Goal: Task Accomplishment & Management: Use online tool/utility

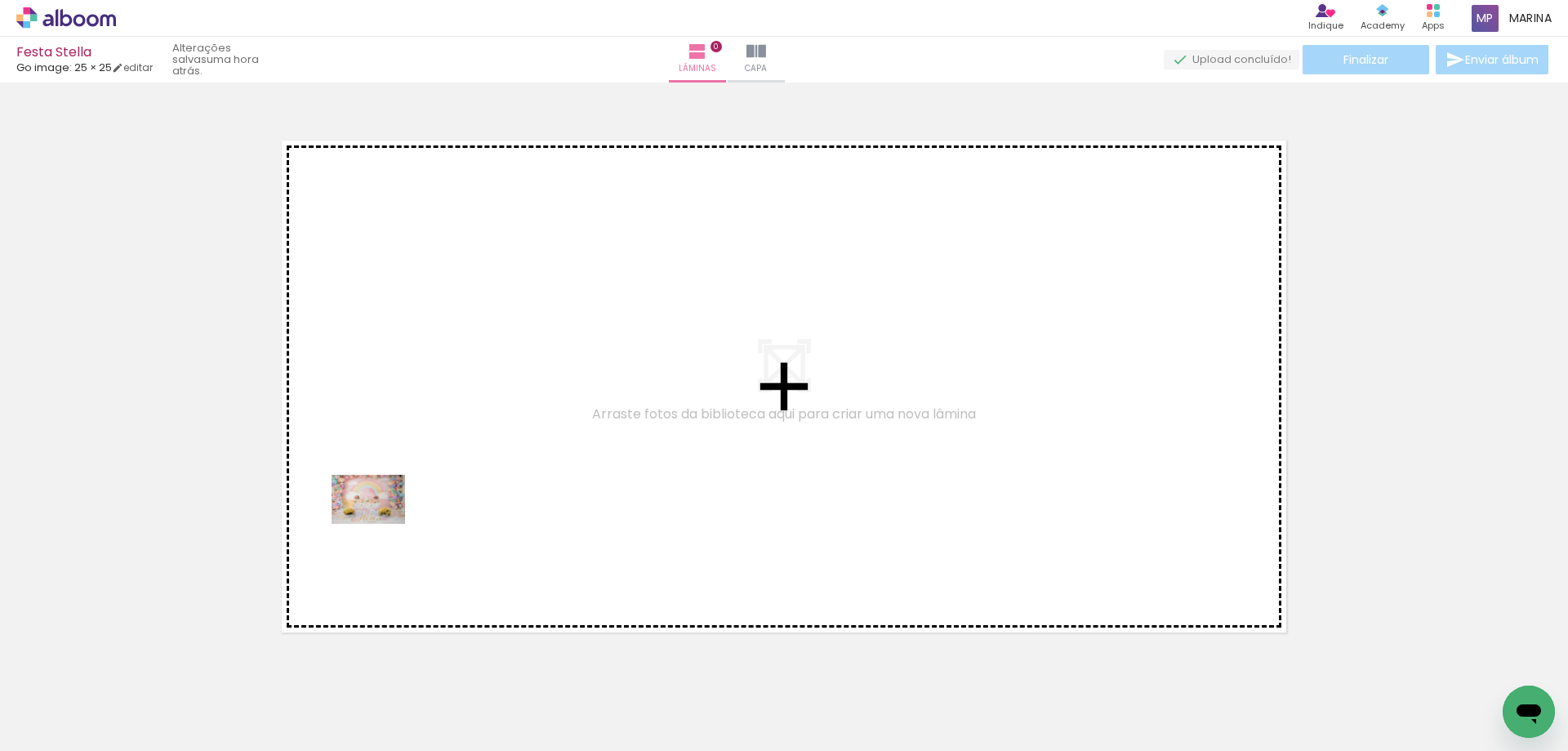
drag, startPoint x: 175, startPoint y: 707, endPoint x: 381, endPoint y: 524, distance: 275.5
click at [381, 524] on quentale-workspace at bounding box center [784, 376] width 1568 height 751
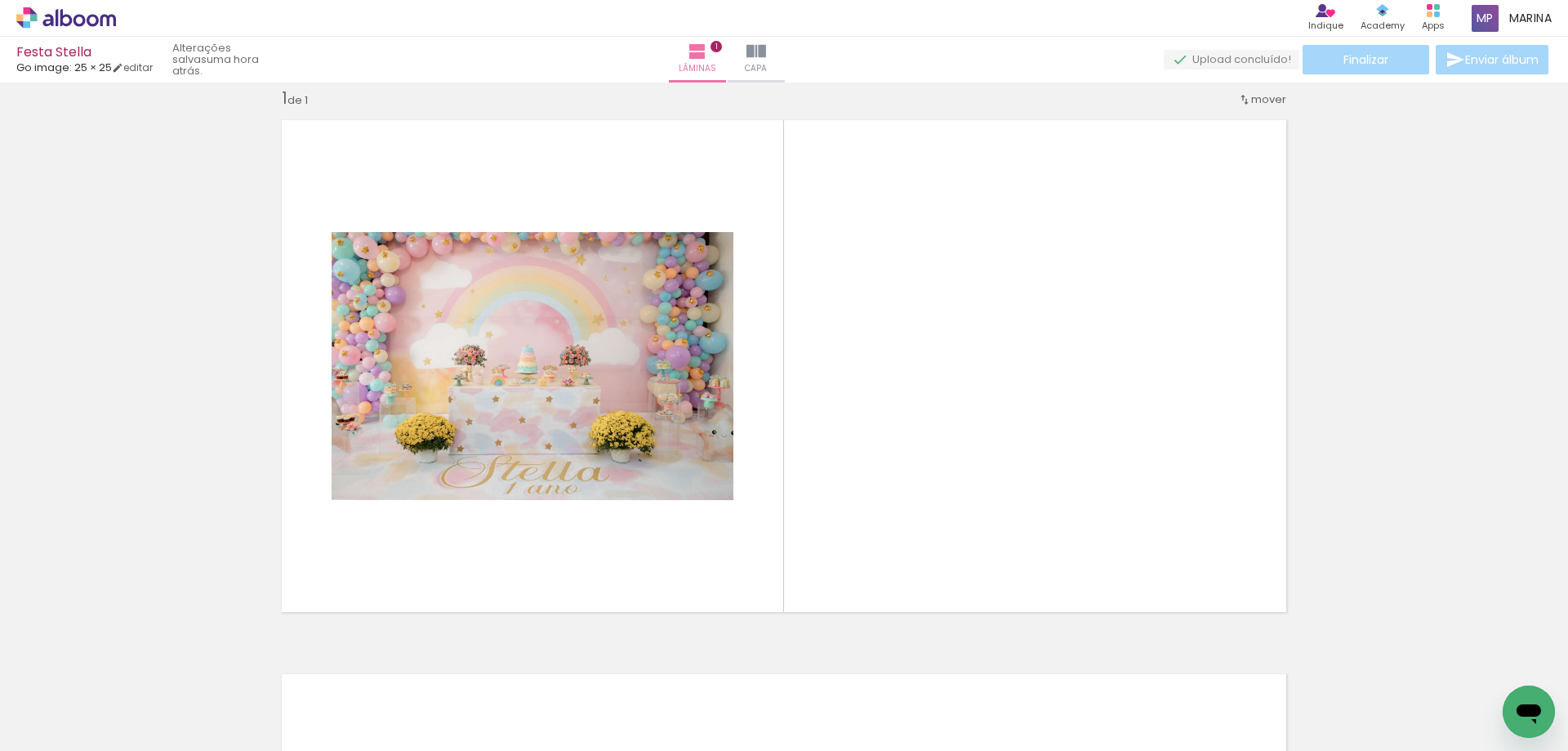
scroll to position [21, 0]
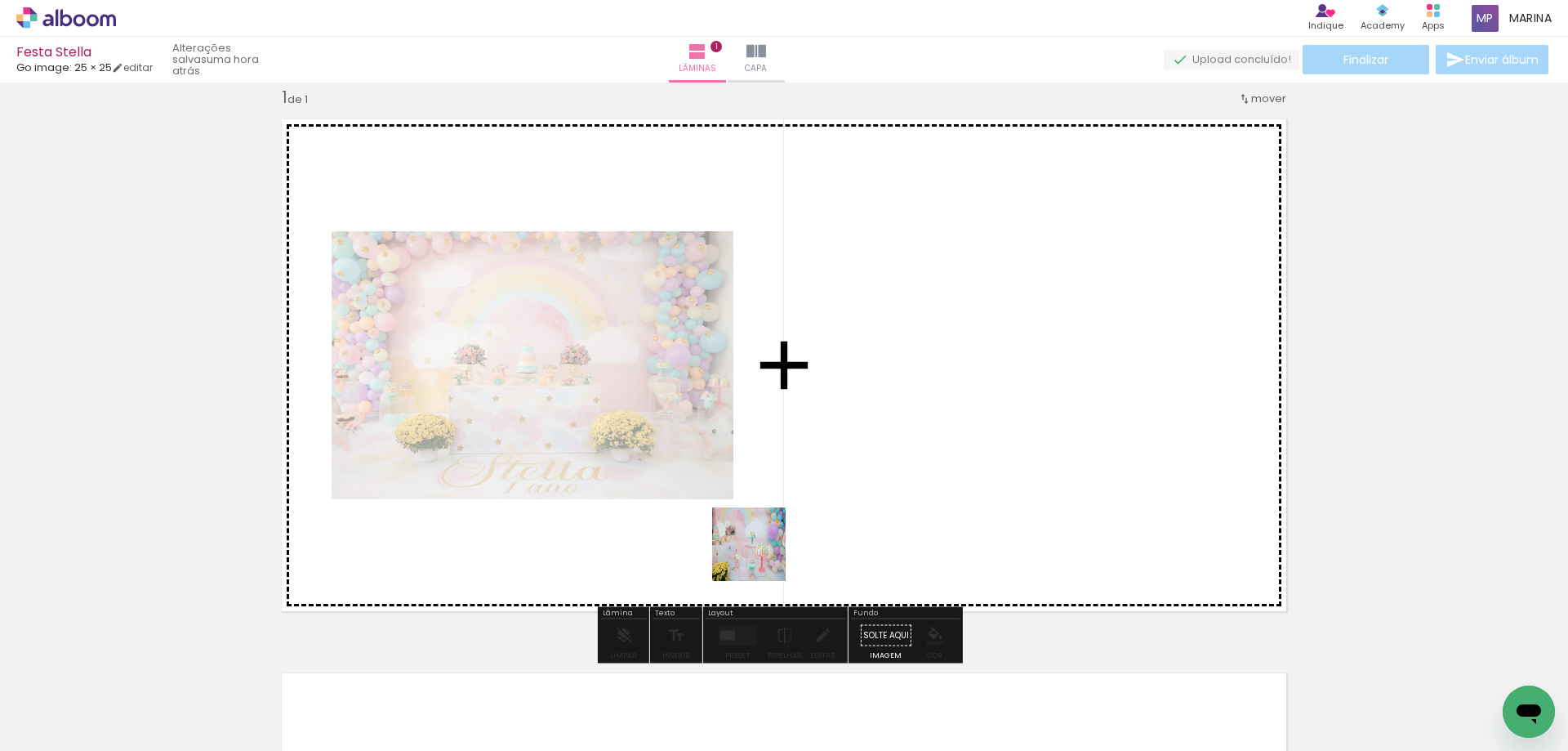
drag, startPoint x: 227, startPoint y: 707, endPoint x: 804, endPoint y: 542, distance: 600.1
click at [804, 542] on quentale-workspace at bounding box center [784, 376] width 1568 height 751
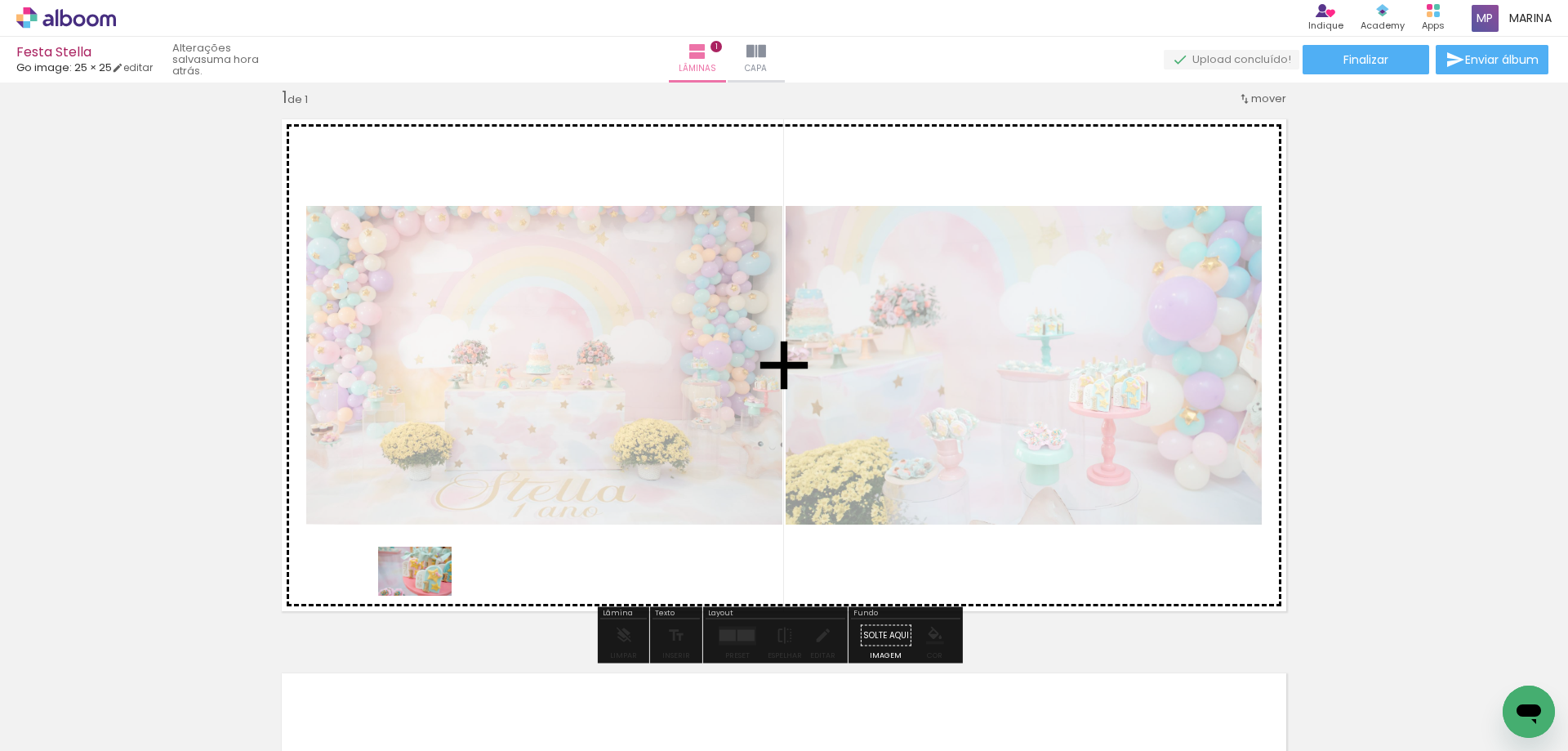
drag, startPoint x: 393, startPoint y: 640, endPoint x: 427, endPoint y: 595, distance: 56.4
click at [427, 595] on quentale-workspace at bounding box center [784, 376] width 1568 height 751
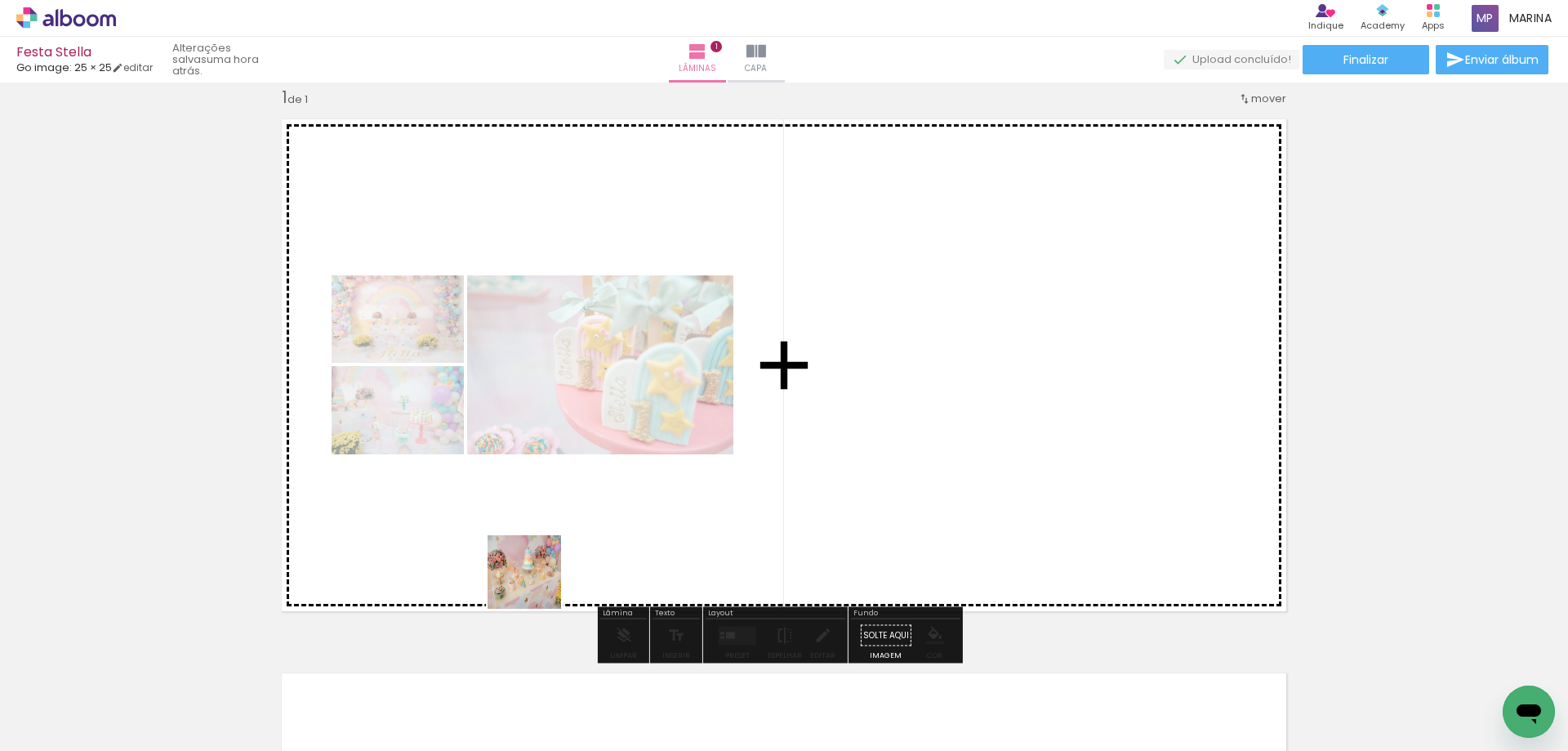
drag, startPoint x: 435, startPoint y: 705, endPoint x: 538, endPoint y: 682, distance: 105.5
click at [539, 580] on quentale-workspace at bounding box center [784, 376] width 1568 height 751
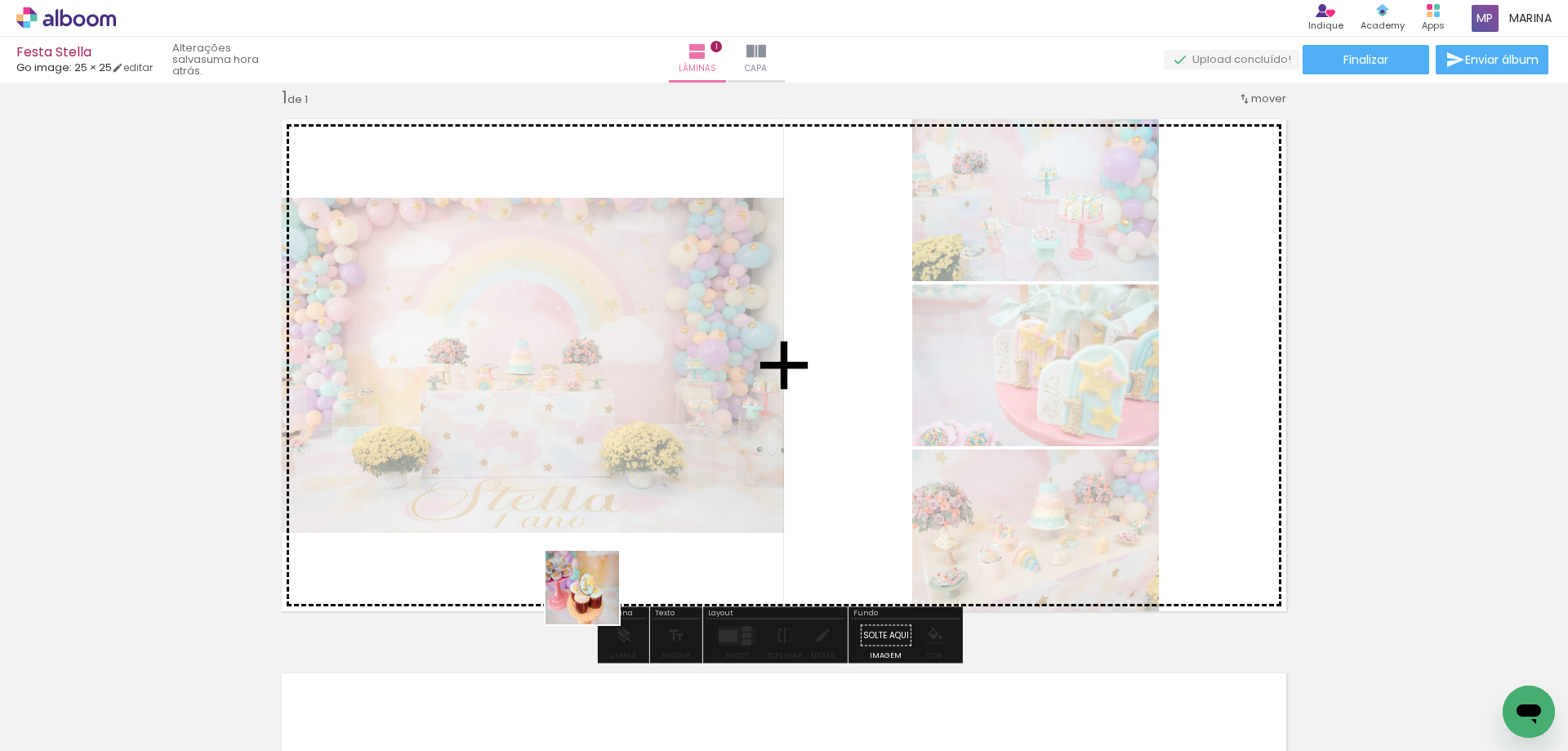
drag, startPoint x: 570, startPoint y: 639, endPoint x: 615, endPoint y: 661, distance: 50.1
click at [596, 595] on quentale-workspace at bounding box center [784, 376] width 1568 height 751
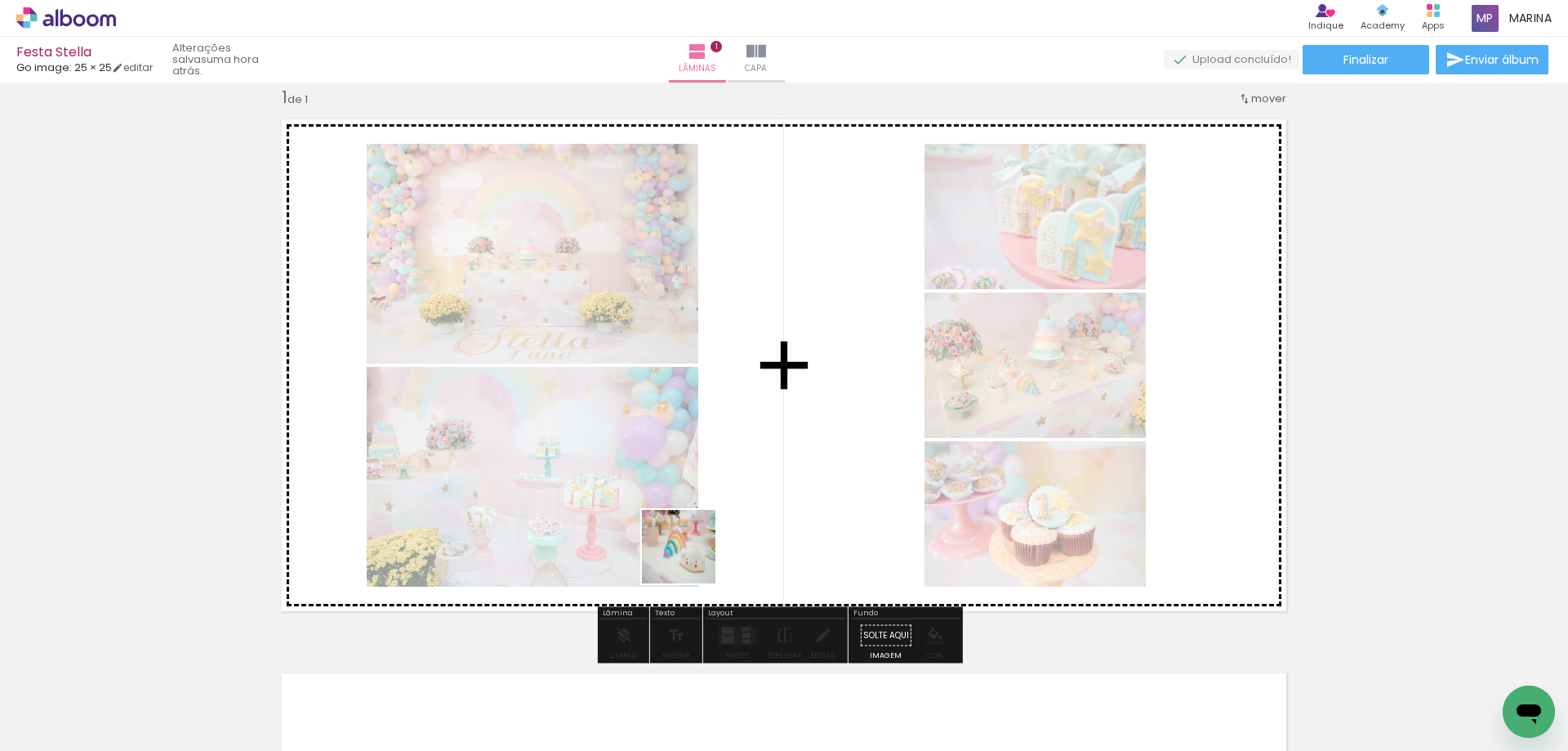
drag, startPoint x: 625, startPoint y: 712, endPoint x: 729, endPoint y: 645, distance: 123.7
click at [721, 518] on quentale-workspace at bounding box center [784, 376] width 1568 height 751
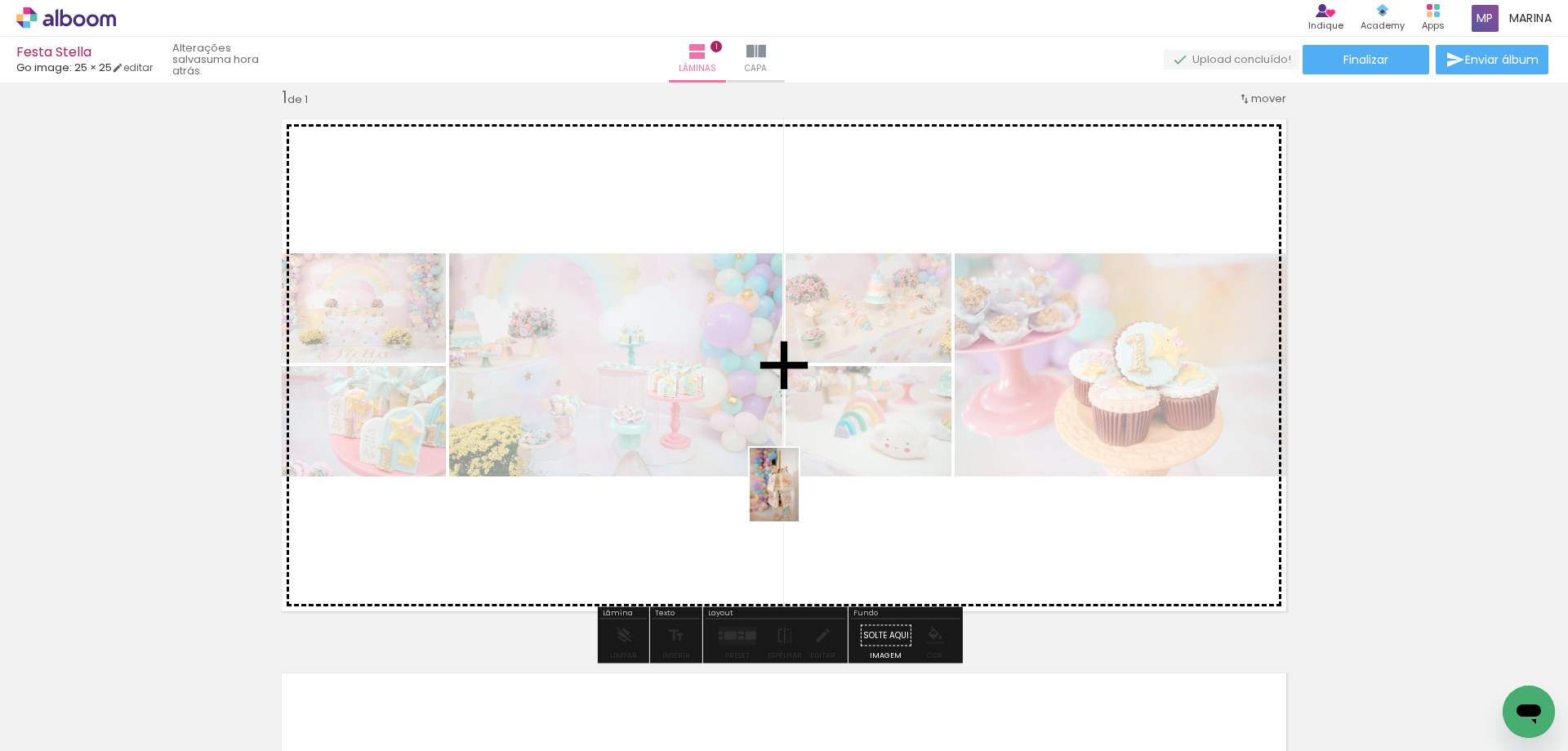
drag, startPoint x: 706, startPoint y: 695, endPoint x: 799, endPoint y: 496, distance: 219.7
click at [799, 496] on quentale-workspace at bounding box center [784, 376] width 1568 height 751
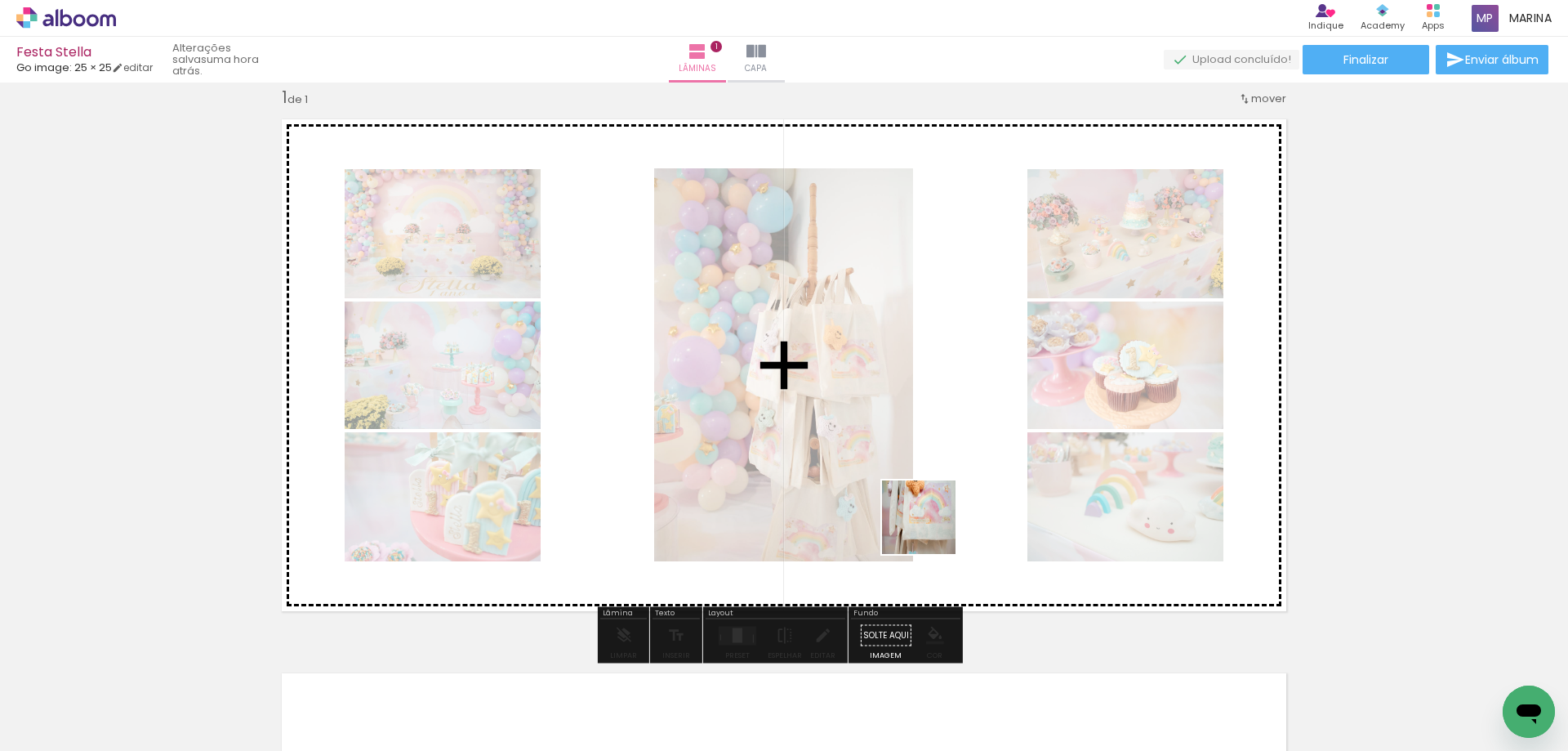
drag, startPoint x: 816, startPoint y: 694, endPoint x: 930, endPoint y: 625, distance: 133.3
click at [932, 528] on quentale-workspace at bounding box center [784, 376] width 1568 height 751
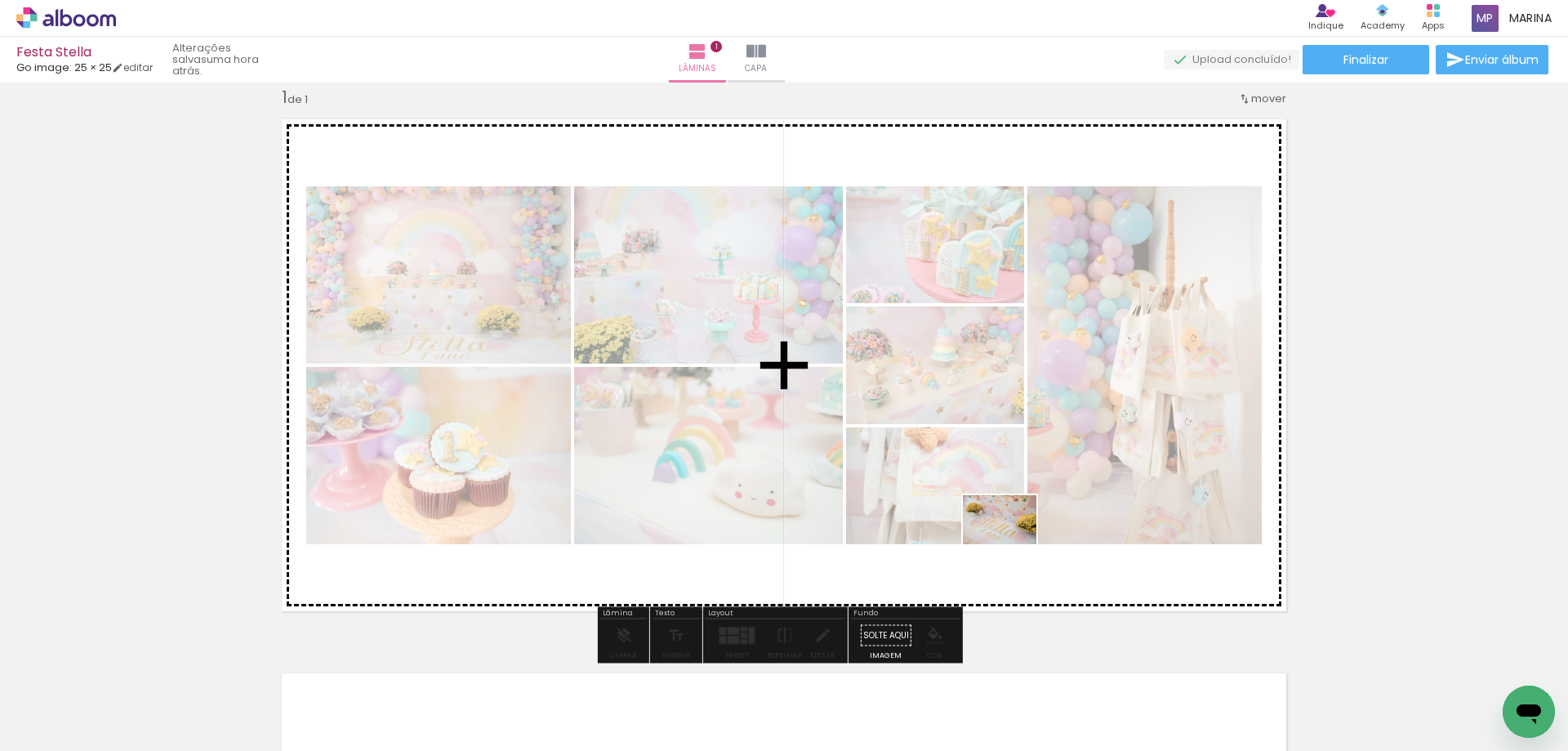
drag, startPoint x: 910, startPoint y: 679, endPoint x: 1012, endPoint y: 544, distance: 169.2
click at [1012, 544] on quentale-workspace at bounding box center [784, 376] width 1568 height 751
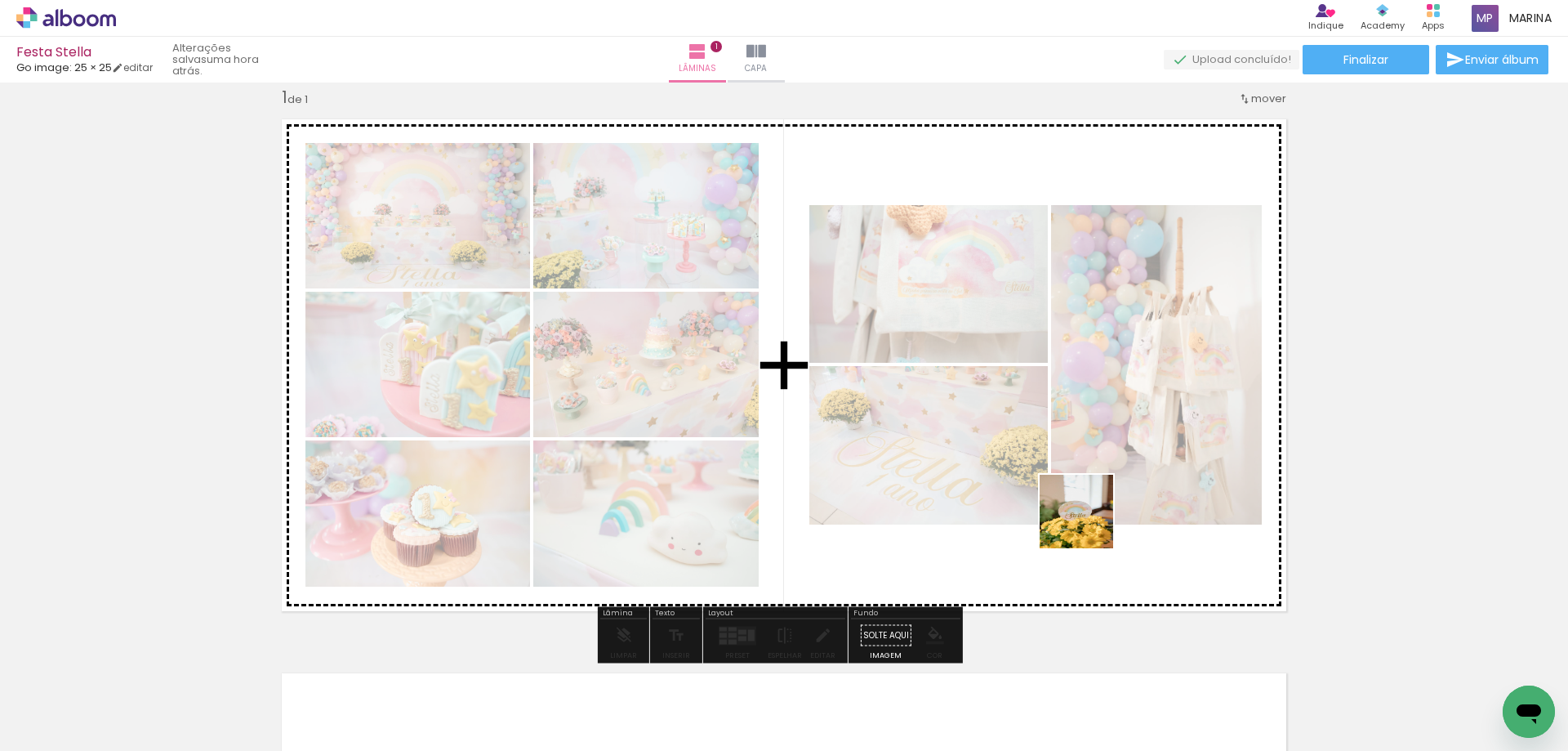
drag, startPoint x: 1084, startPoint y: 534, endPoint x: 1089, endPoint y: 524, distance: 11.2
click at [1089, 524] on quentale-workspace at bounding box center [784, 376] width 1568 height 751
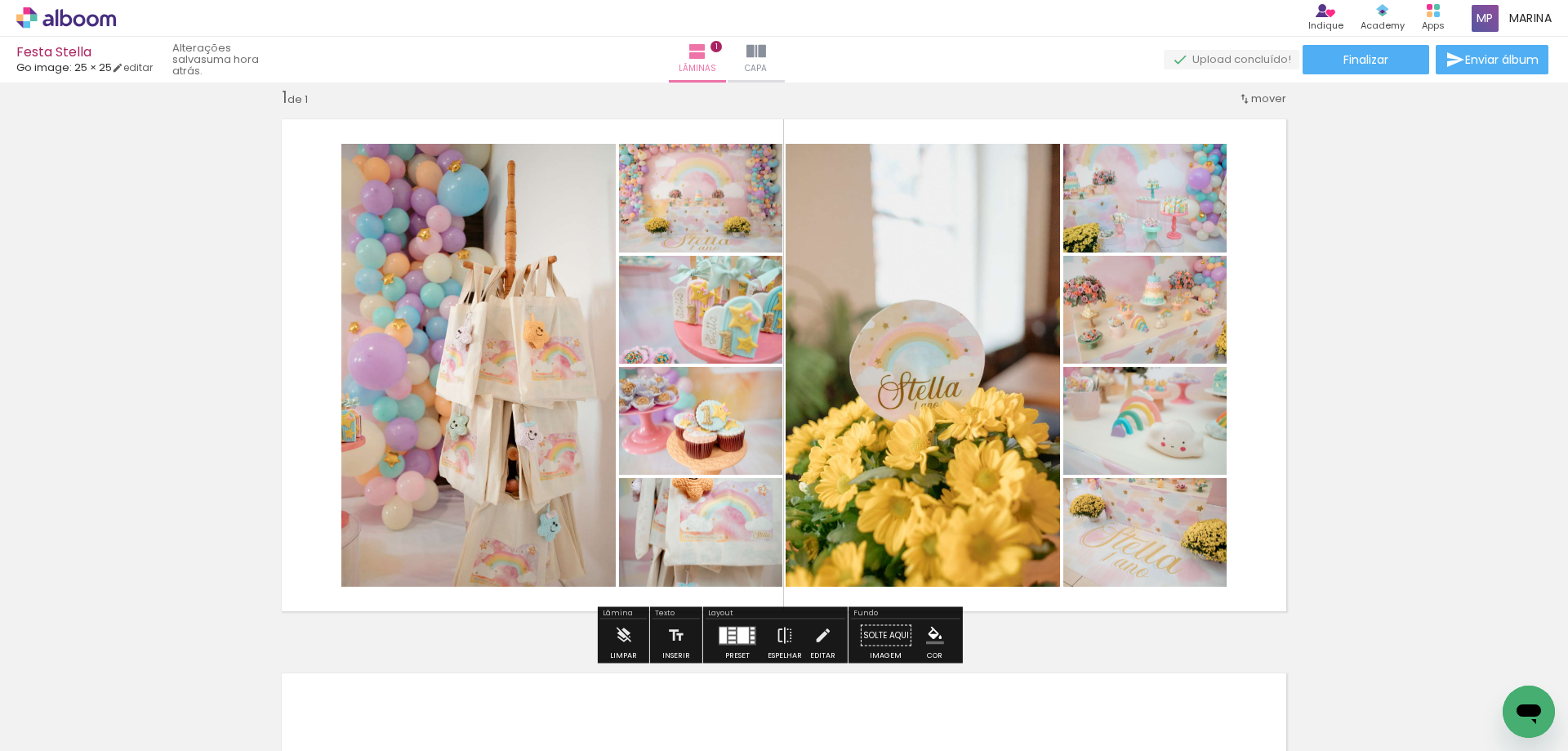
click at [64, 698] on input "Todas as fotos" at bounding box center [46, 701] width 62 height 14
click at [0, 0] on slot "Não utilizadas" at bounding box center [0, 0] width 0 height 0
type input "Não utilizadas"
click at [737, 636] on div at bounding box center [743, 635] width 11 height 16
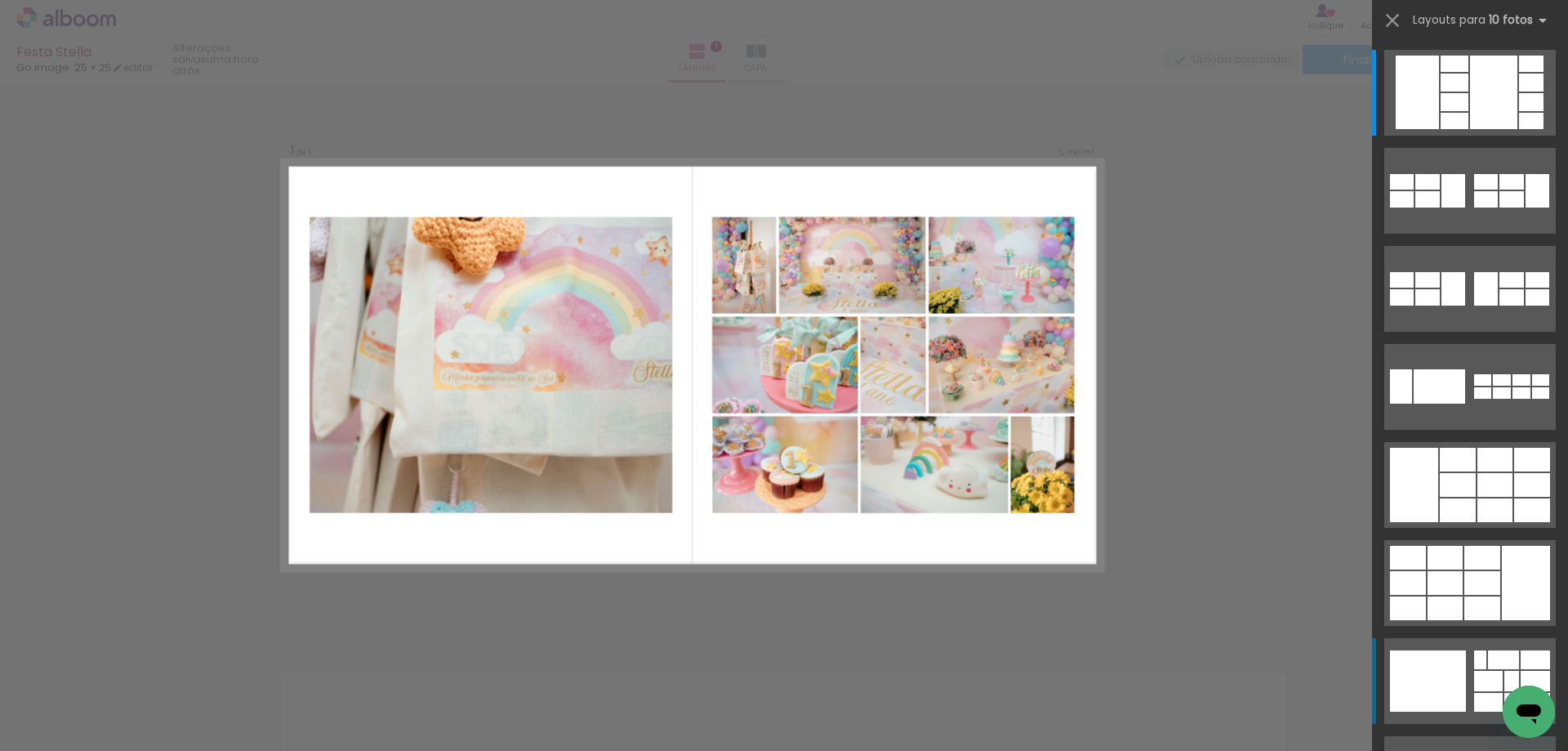
click at [1440, 129] on div at bounding box center [1417, 93] width 43 height 73
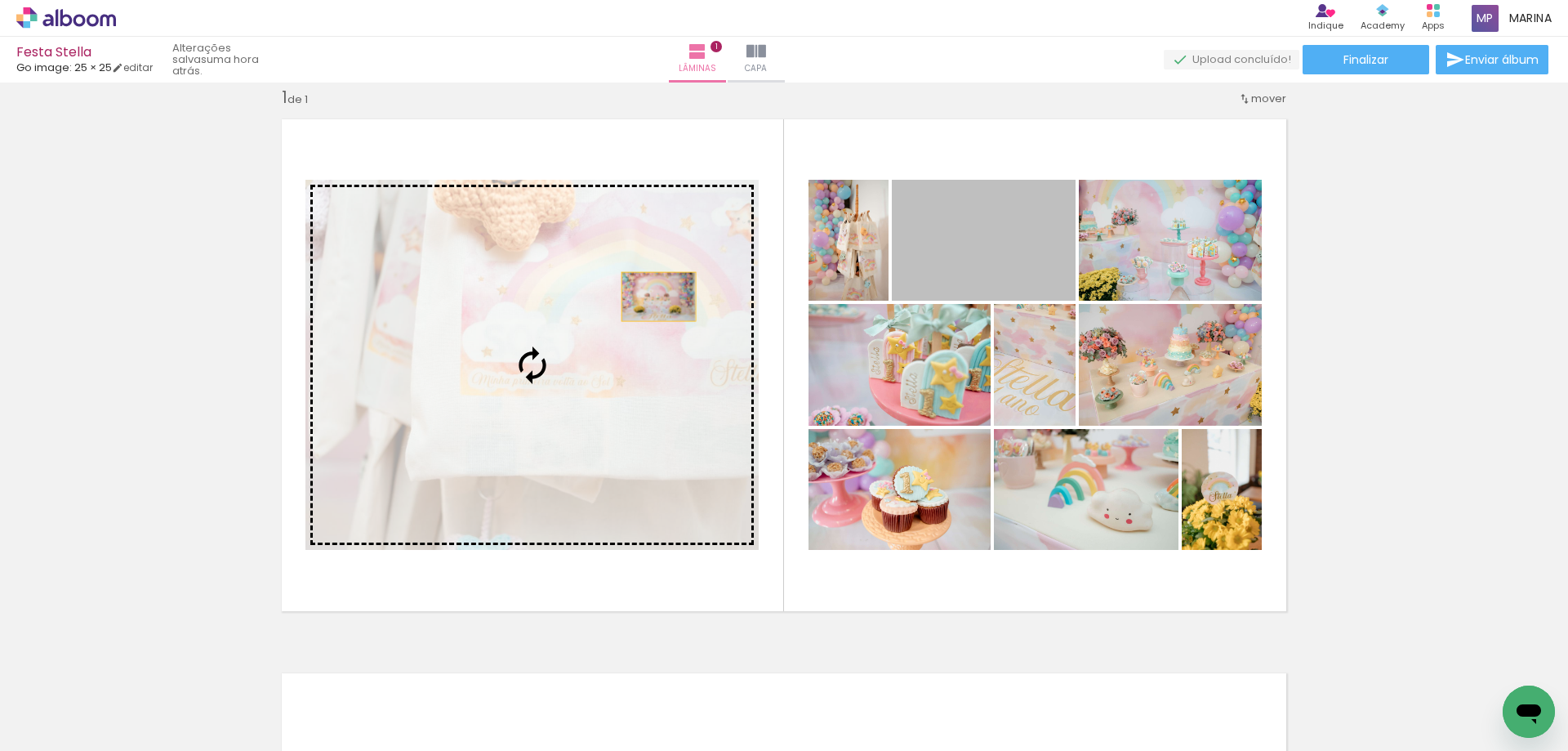
drag, startPoint x: 1024, startPoint y: 253, endPoint x: 648, endPoint y: 300, distance: 378.9
click at [0, 0] on slot at bounding box center [0, 0] width 0 height 0
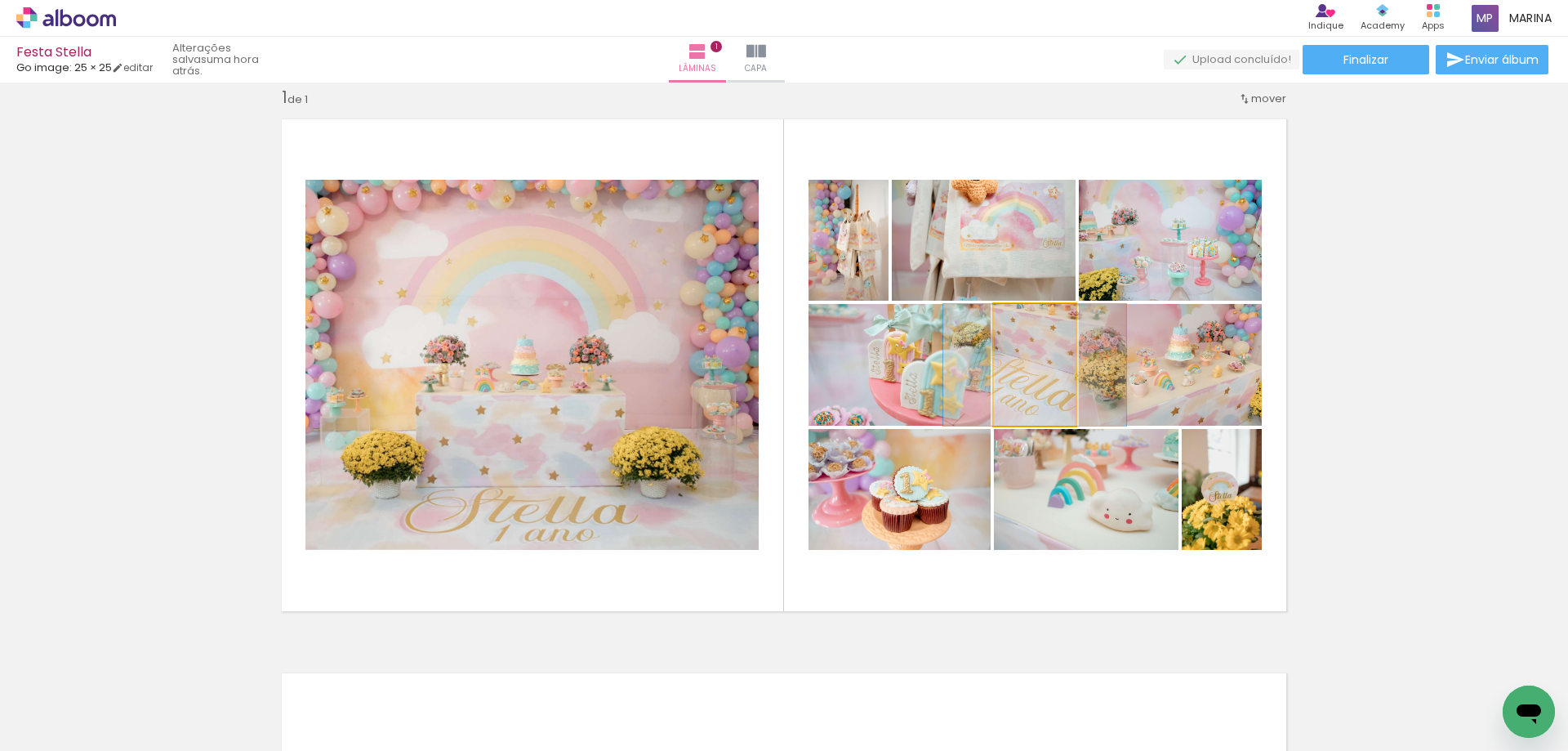
click at [1023, 359] on quentale-photo at bounding box center [1034, 365] width 82 height 122
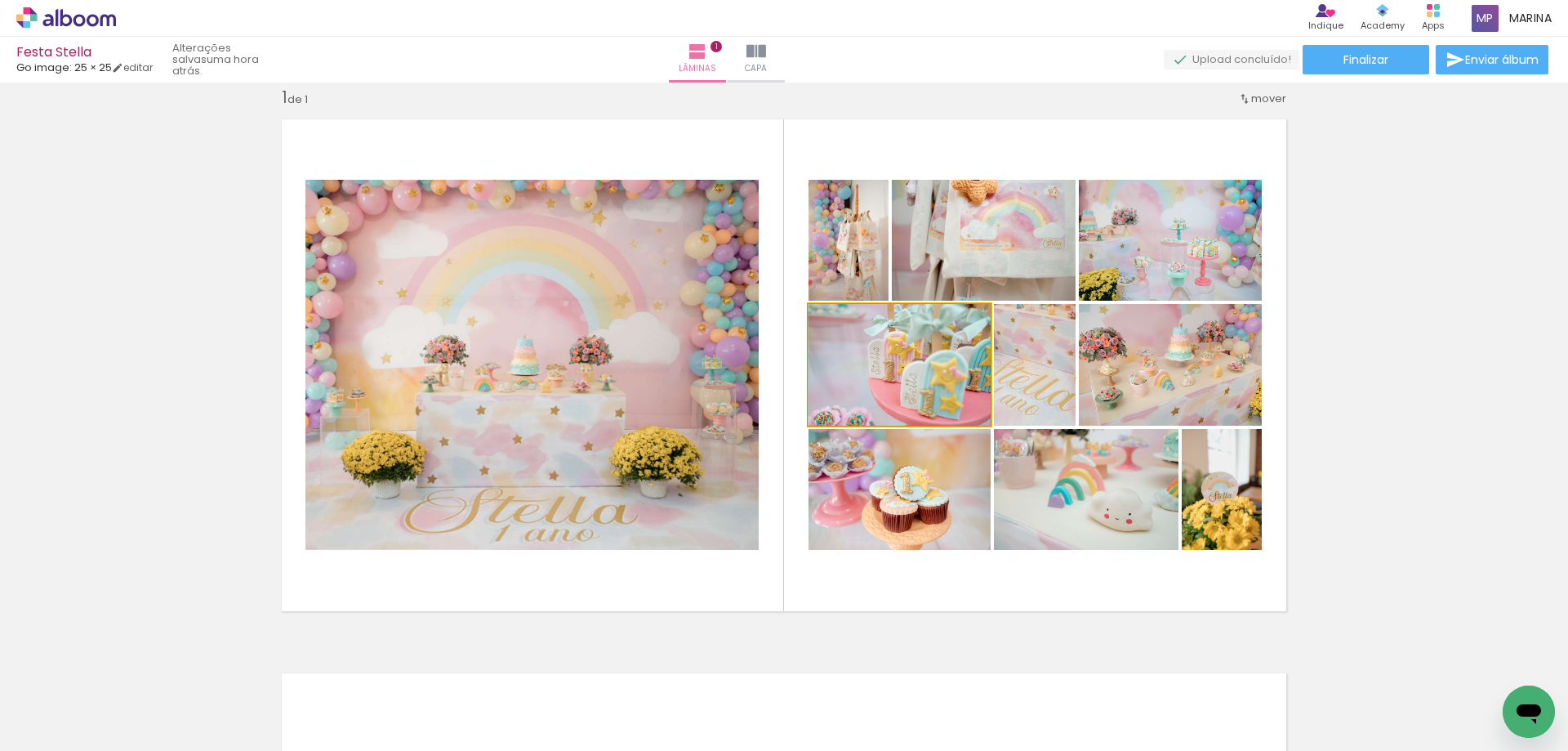
click at [923, 386] on quentale-photo at bounding box center [899, 365] width 182 height 122
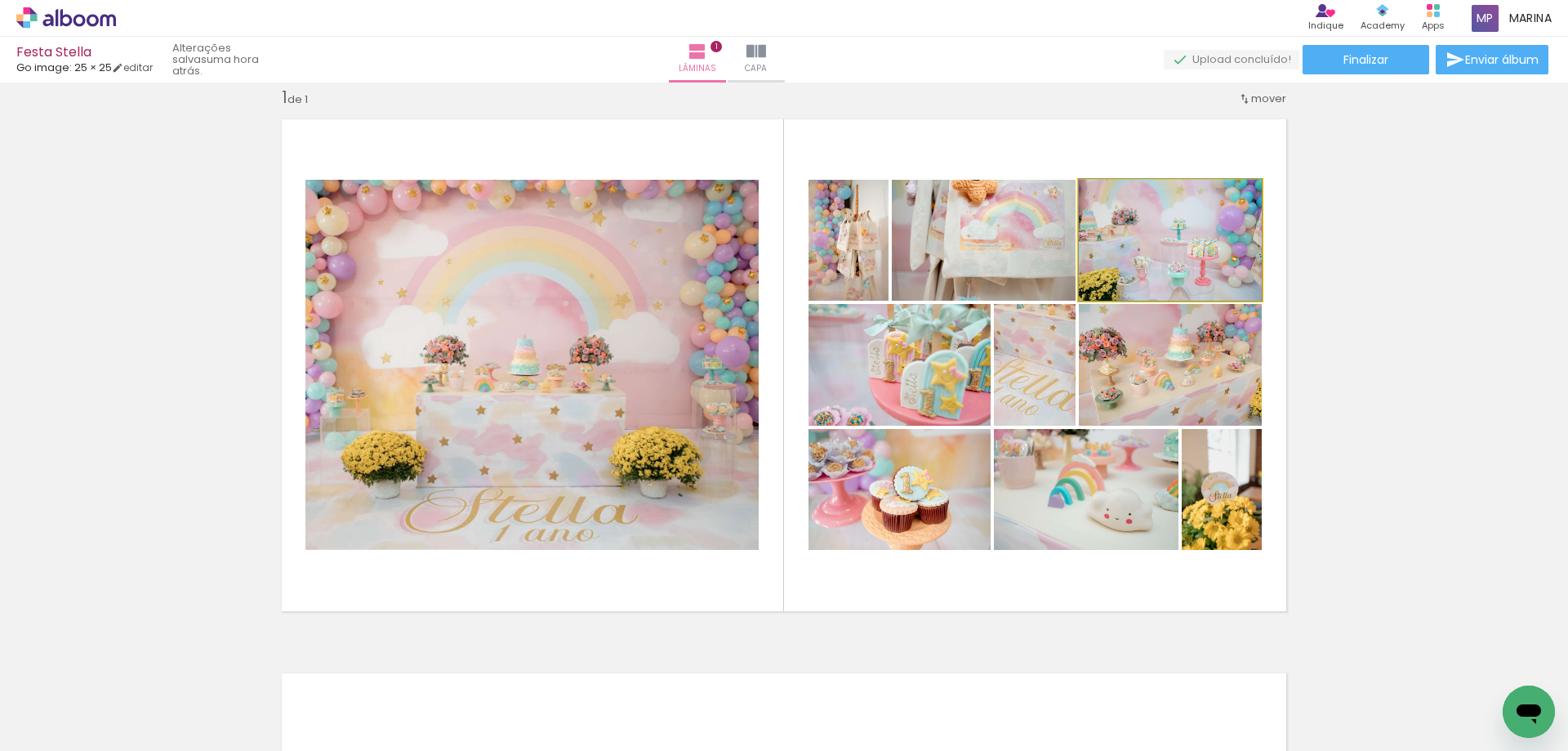
click at [1171, 266] on quentale-photo at bounding box center [1171, 240] width 183 height 121
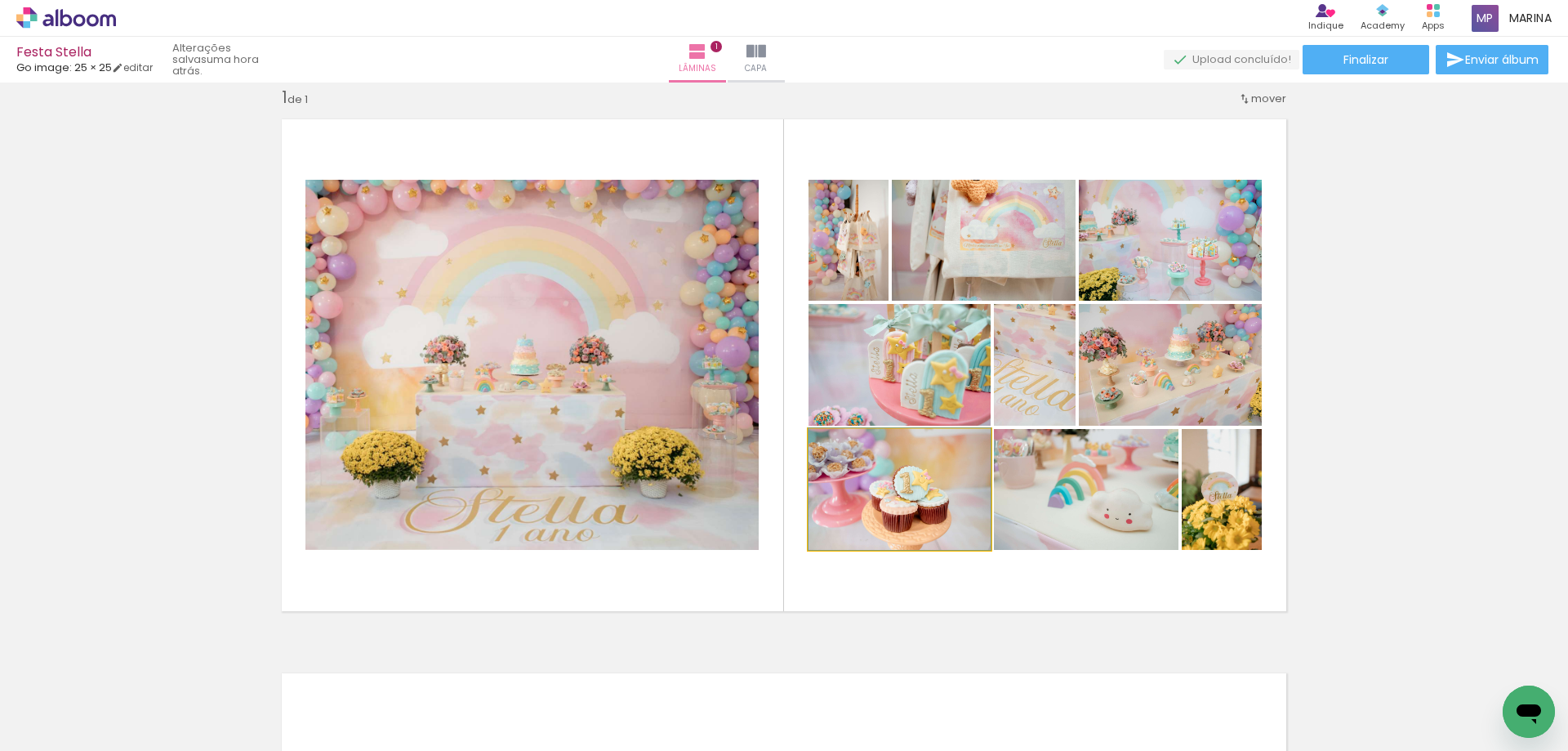
click at [962, 486] on quentale-photo at bounding box center [899, 489] width 182 height 121
click at [1001, 238] on quentale-photo at bounding box center [984, 240] width 184 height 121
click at [994, 257] on quentale-photo at bounding box center [984, 240] width 184 height 121
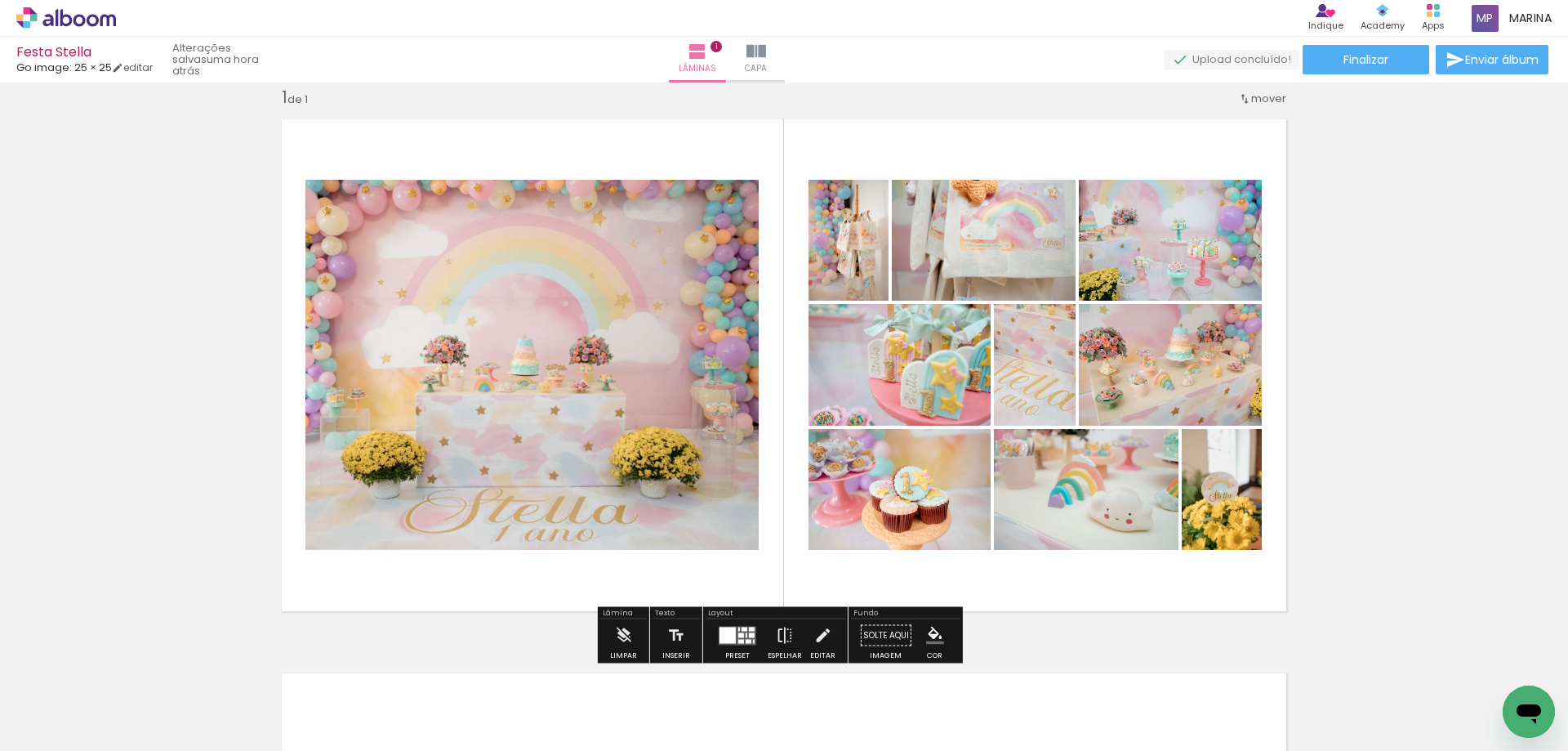
click at [994, 257] on quentale-photo at bounding box center [984, 240] width 184 height 121
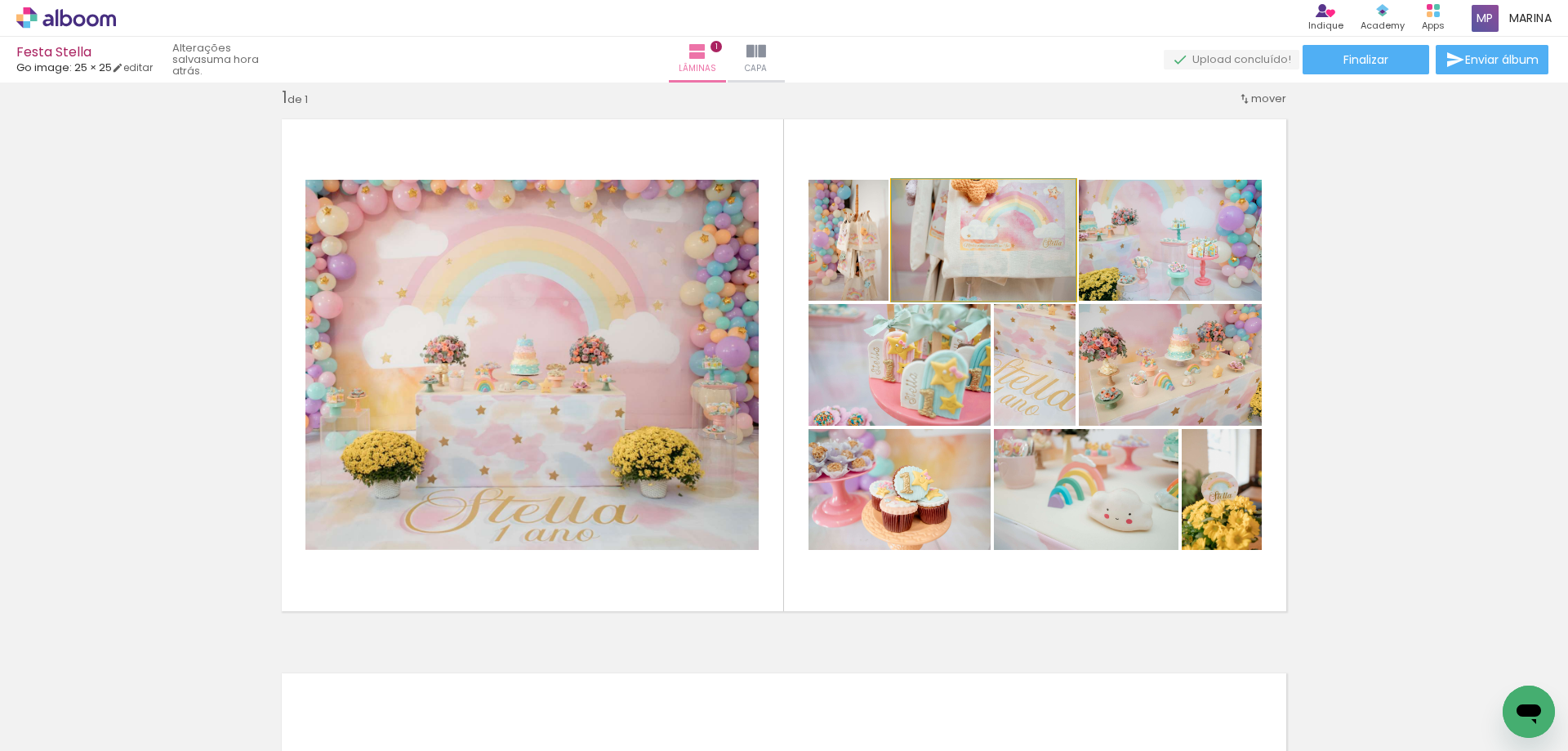
click at [994, 257] on quentale-photo at bounding box center [984, 240] width 184 height 121
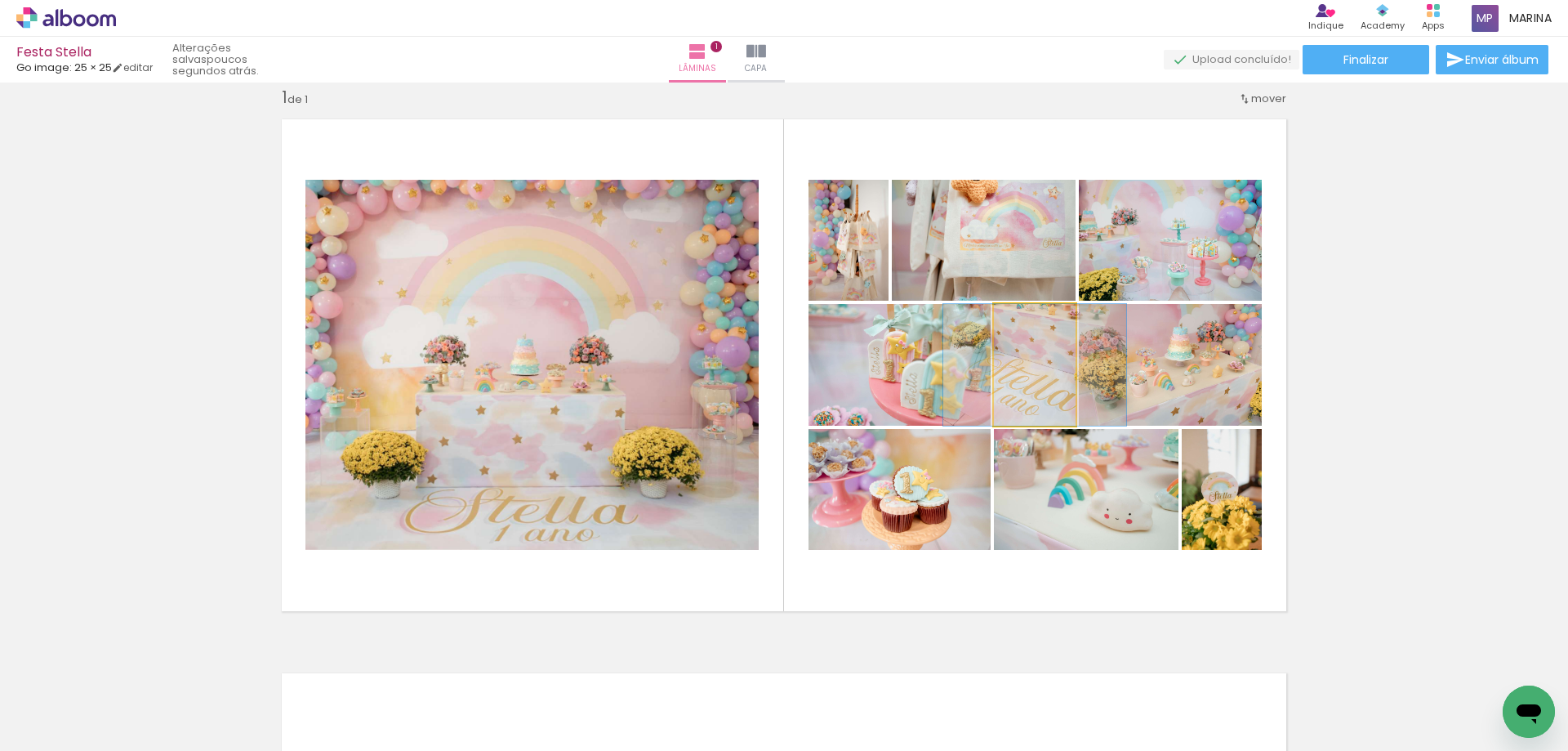
click at [1047, 407] on quentale-photo at bounding box center [1034, 365] width 82 height 122
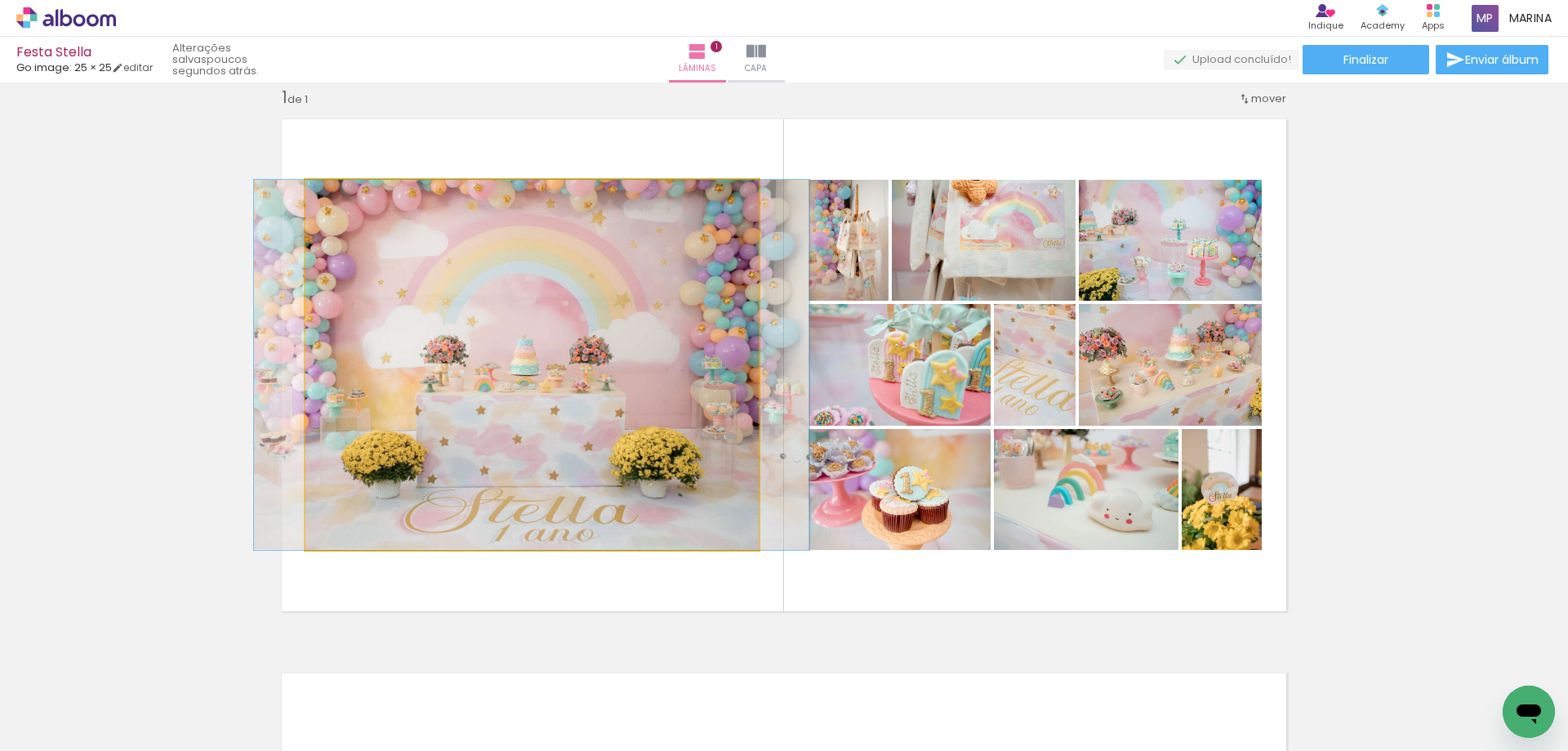
click at [630, 360] on quentale-photo at bounding box center [532, 365] width 453 height 370
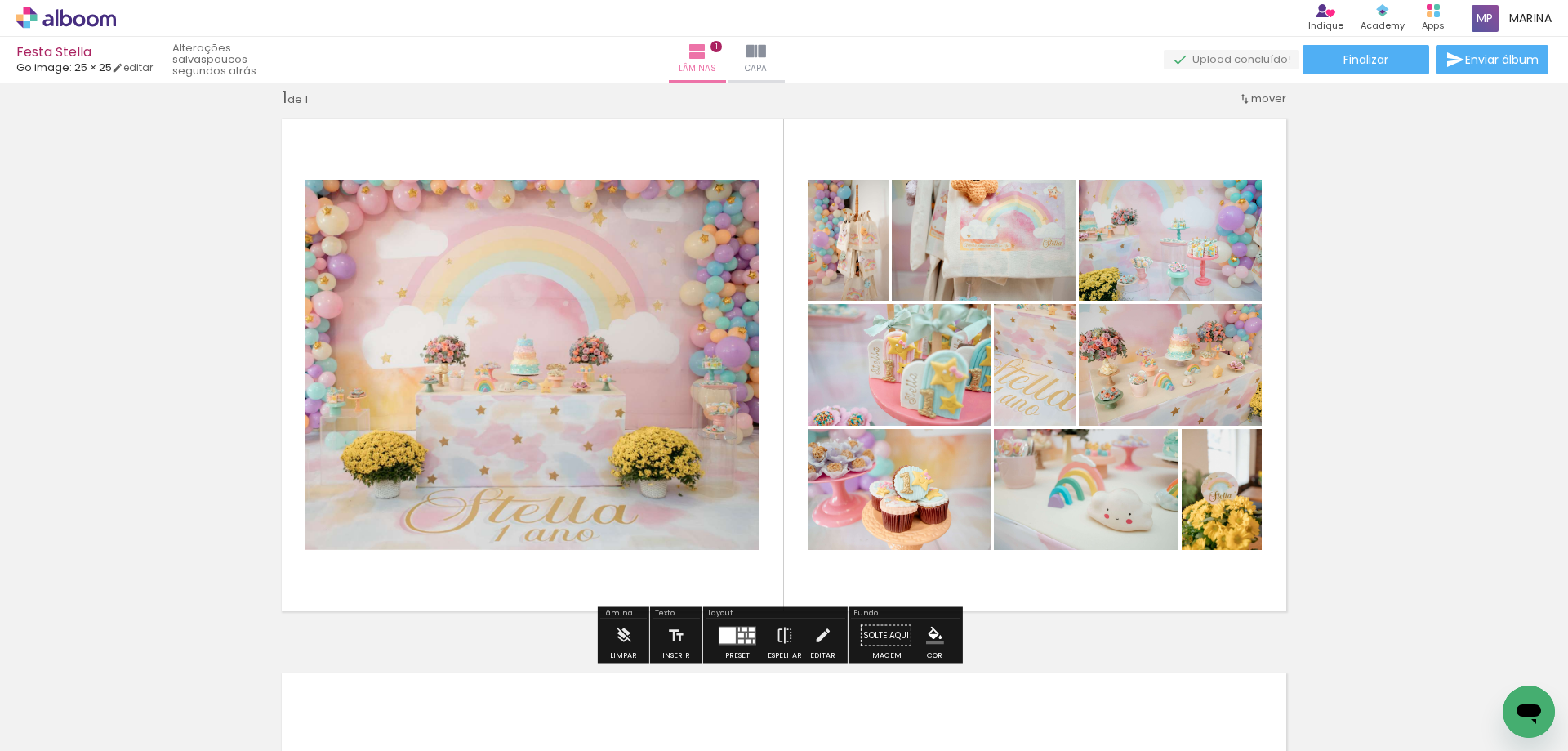
click at [742, 629] on div at bounding box center [745, 628] width 5 height 4
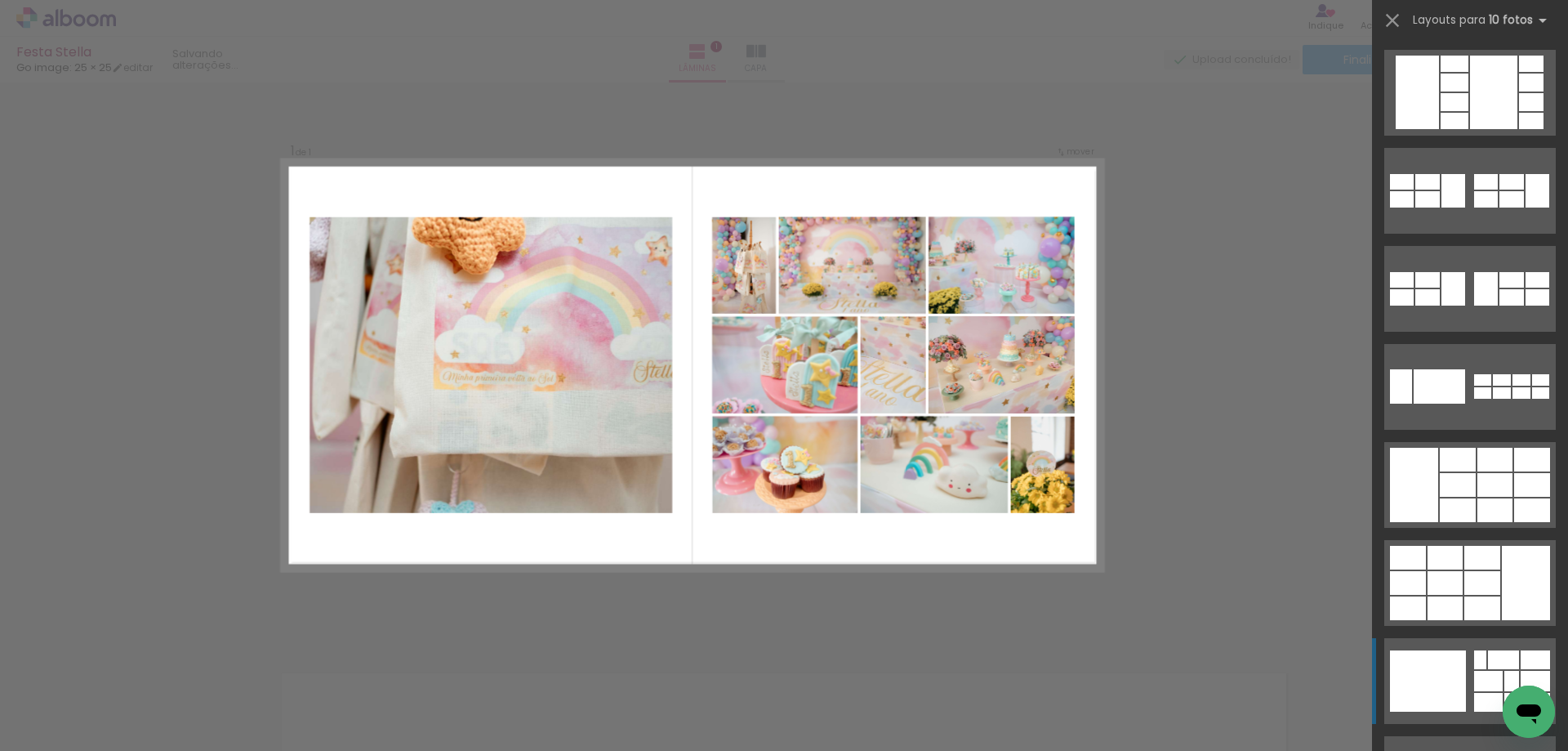
scroll to position [588, 0]
